Goal: Information Seeking & Learning: Find specific page/section

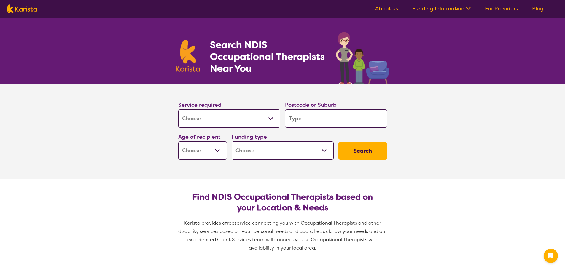
select select "[MEDICAL_DATA]"
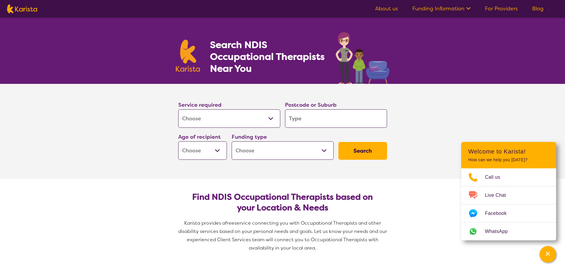
click at [309, 116] on input "search" at bounding box center [336, 118] width 102 height 18
type input "2"
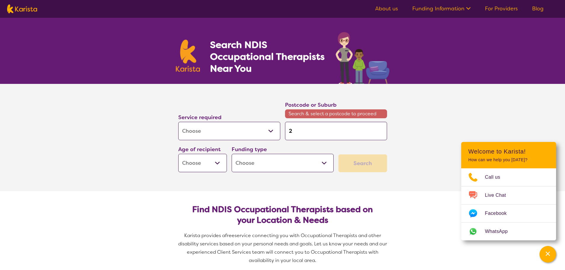
type input "25"
type input "251"
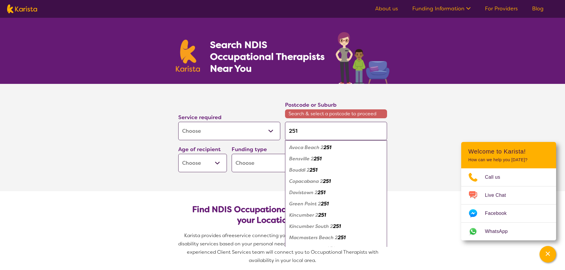
type input "2518"
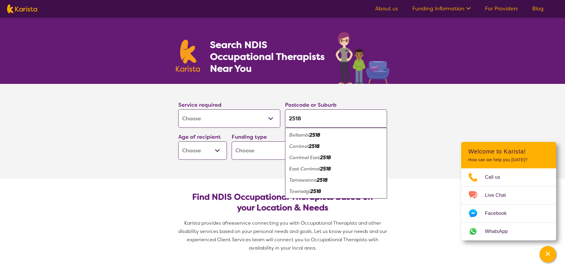
type input "2518"
click at [320, 146] on em "2518" at bounding box center [314, 146] width 11 height 6
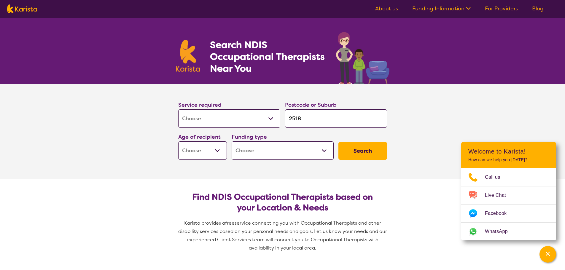
click at [223, 153] on select "Early Childhood - 0 to 9 Child - 10 to 11 Adolescent - 12 to 17 Adult - 18 to 6…" at bounding box center [202, 151] width 49 height 18
select select "EC"
click at [178, 142] on select "Early Childhood - 0 to 9 Child - 10 to 11 Adolescent - 12 to 17 Adult - 18 to 6…" at bounding box center [202, 151] width 49 height 18
select select "EC"
click at [322, 152] on select "Home Care Package (HCP) National Disability Insurance Scheme (NDIS) I don't know" at bounding box center [283, 151] width 102 height 18
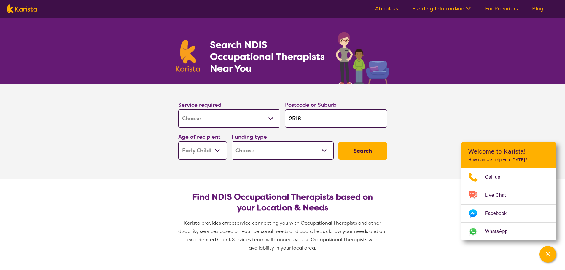
select select "NDIS"
click at [232, 142] on select "Home Care Package (HCP) National Disability Insurance Scheme (NDIS) I don't know" at bounding box center [283, 151] width 102 height 18
select select "NDIS"
click at [362, 152] on button "Search" at bounding box center [363, 151] width 49 height 18
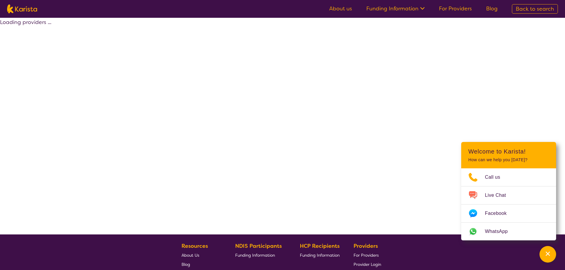
select select "by_score"
